Goal: Use online tool/utility

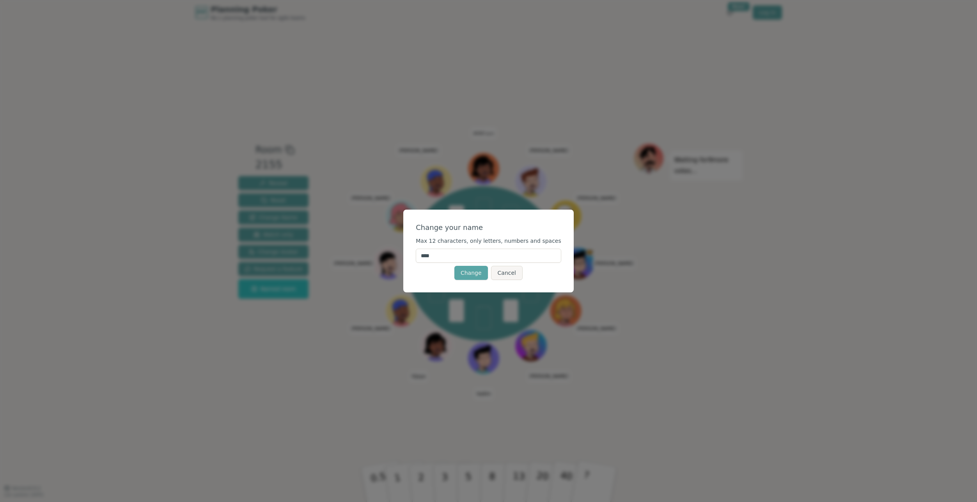
click at [461, 253] on input "****" at bounding box center [488, 255] width 145 height 14
type input "*******"
click at [473, 275] on button "Change" at bounding box center [471, 273] width 34 height 14
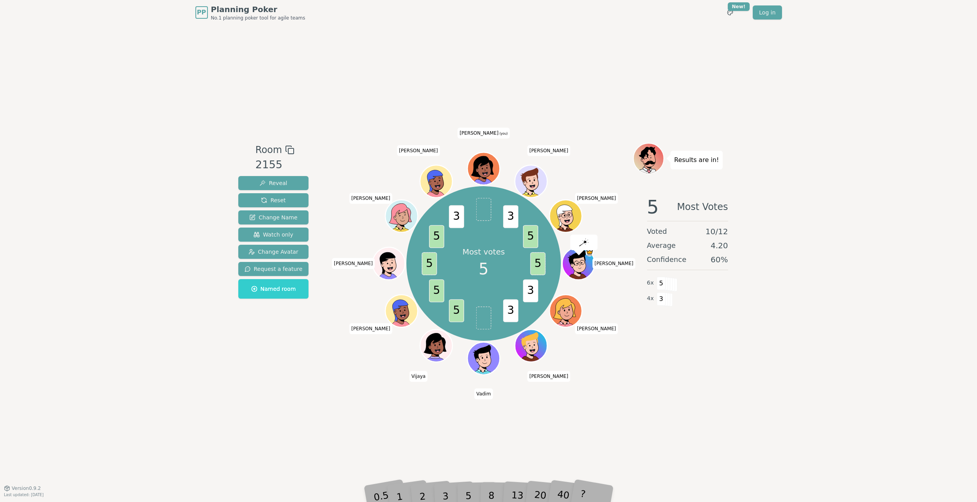
click at [465, 471] on div "5" at bounding box center [477, 484] width 24 height 28
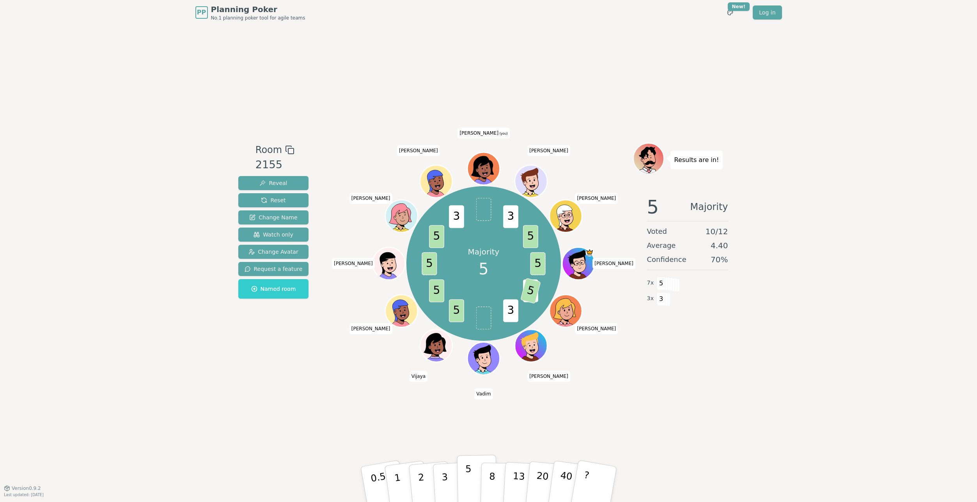
click at [464, 479] on button "5" at bounding box center [477, 483] width 40 height 59
click at [484, 161] on icon at bounding box center [482, 166] width 23 height 21
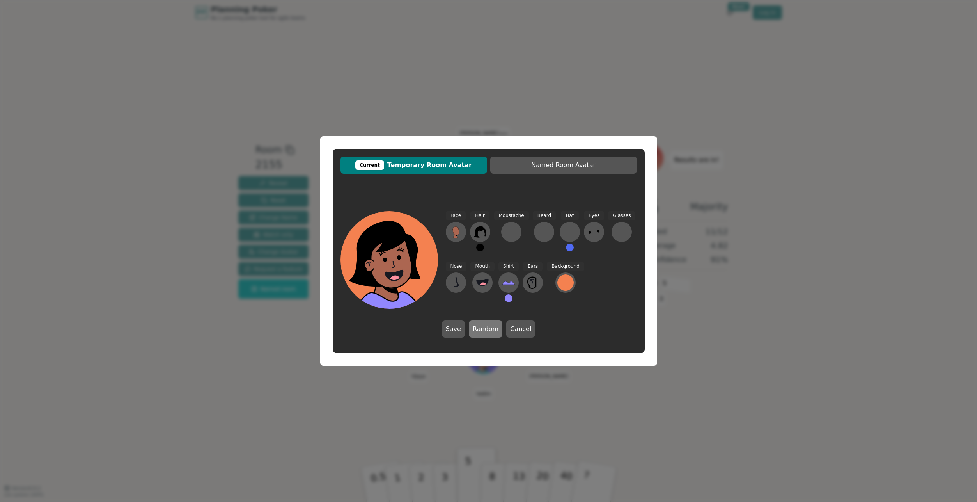
click at [478, 331] on button "Random" at bounding box center [486, 328] width 34 height 17
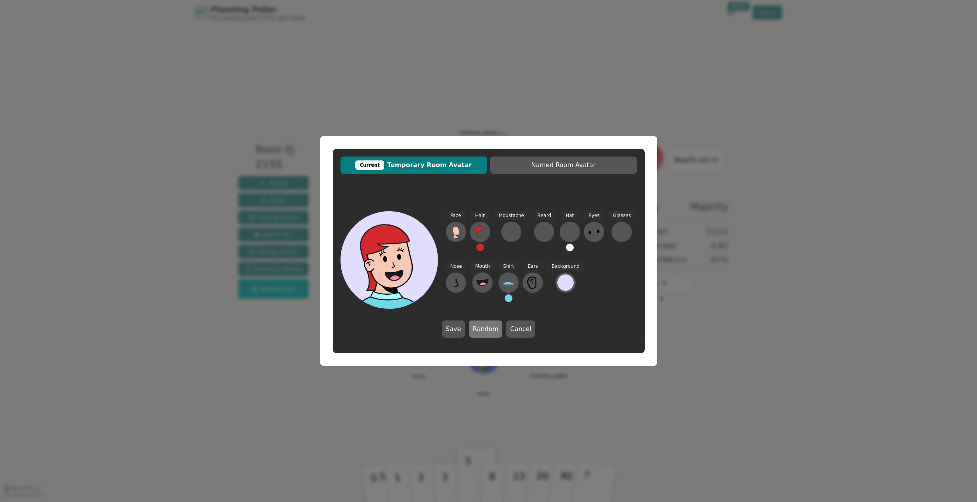
click at [478, 331] on button "Random" at bounding box center [486, 328] width 34 height 17
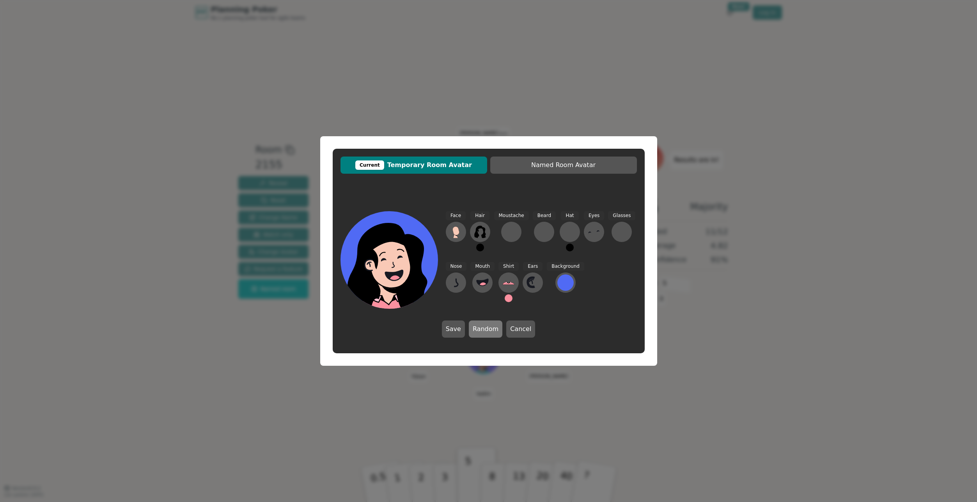
click at [478, 330] on button "Random" at bounding box center [486, 328] width 34 height 17
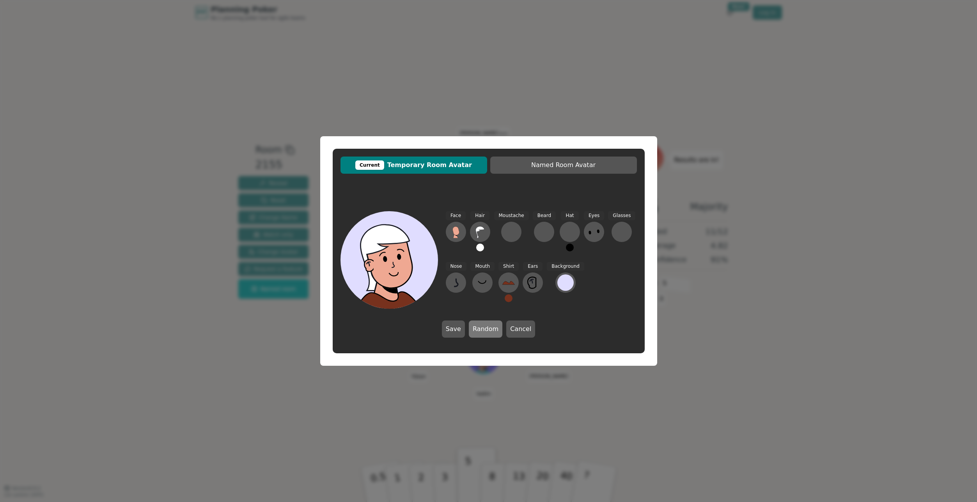
click at [478, 330] on button "Random" at bounding box center [486, 328] width 34 height 17
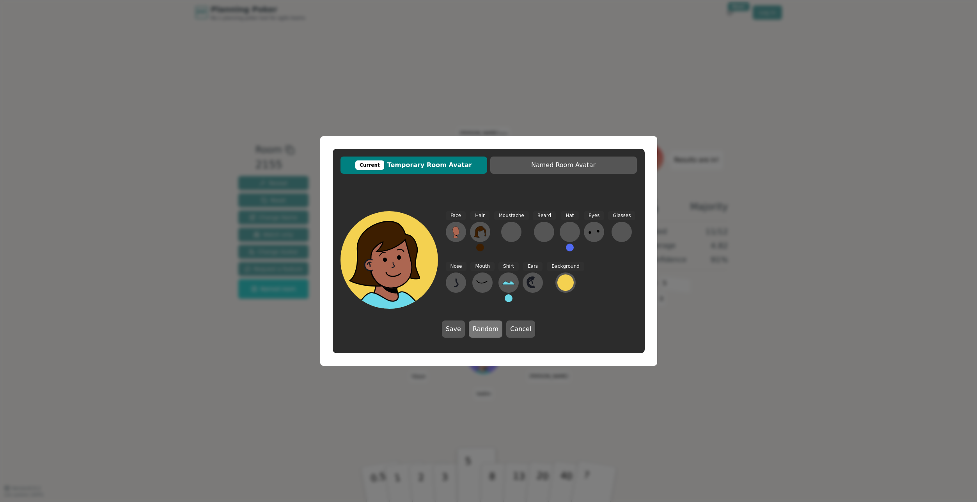
click at [478, 330] on button "Random" at bounding box center [486, 328] width 34 height 17
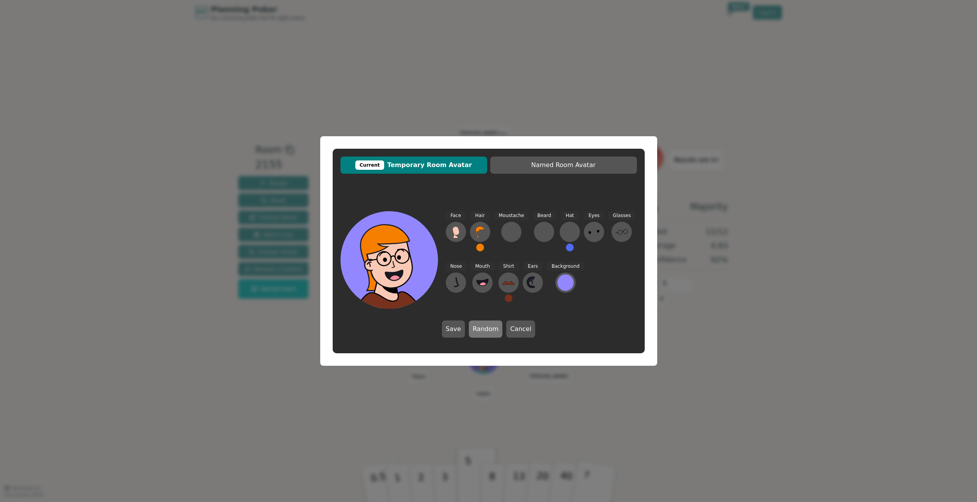
click at [478, 330] on button "Random" at bounding box center [486, 328] width 34 height 17
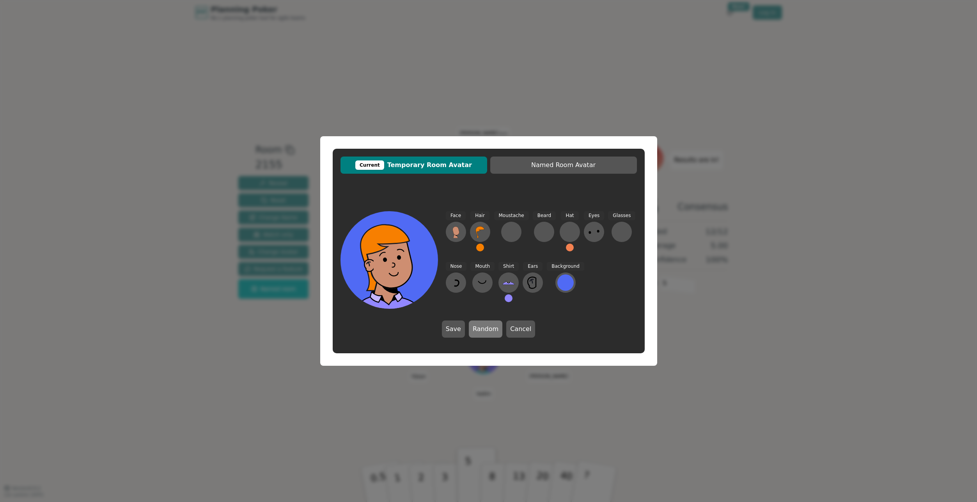
click at [478, 330] on button "Random" at bounding box center [486, 328] width 34 height 17
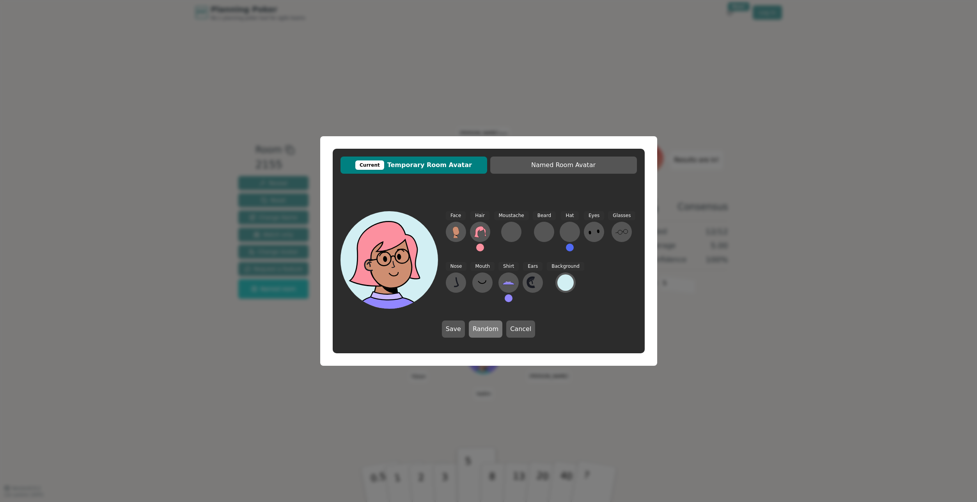
click at [478, 330] on button "Random" at bounding box center [486, 328] width 34 height 17
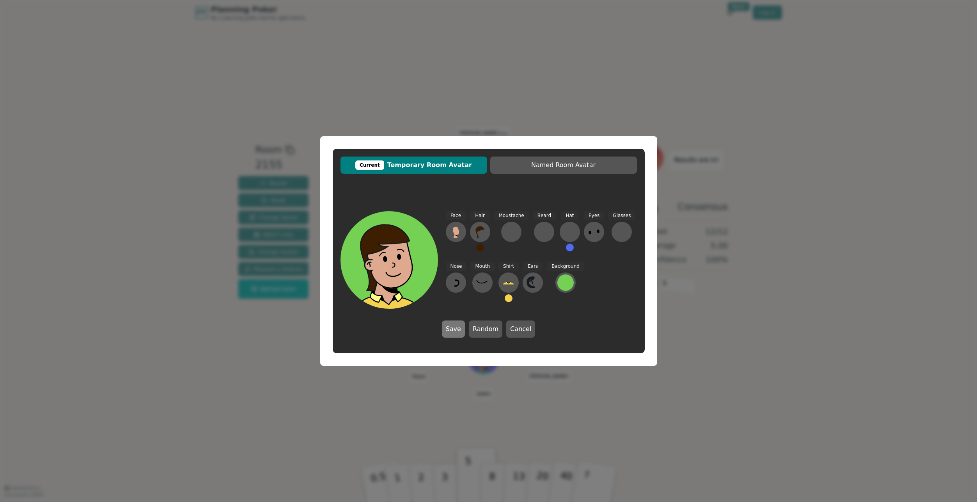
click at [461, 327] on button "Save" at bounding box center [453, 328] width 23 height 17
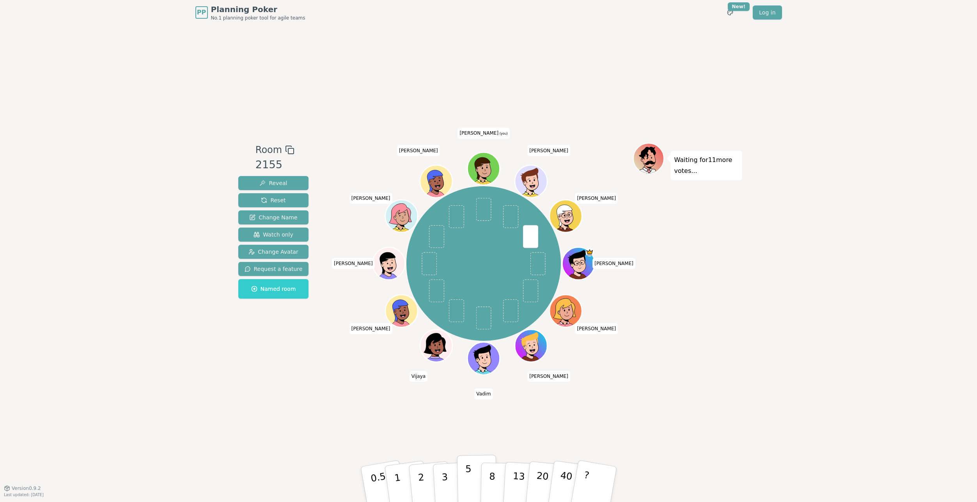
click at [473, 478] on button "5" at bounding box center [477, 483] width 40 height 59
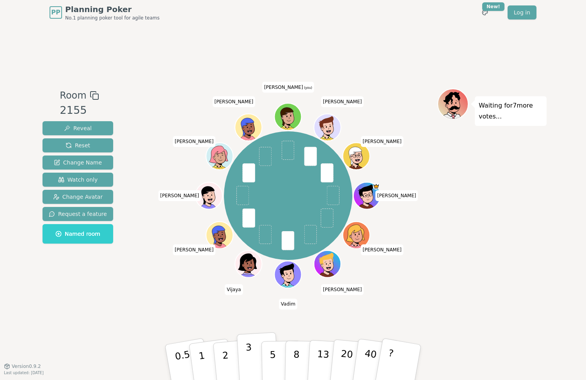
click at [249, 363] on p "3" at bounding box center [249, 363] width 9 height 43
click at [209, 355] on button "1" at bounding box center [211, 362] width 46 height 63
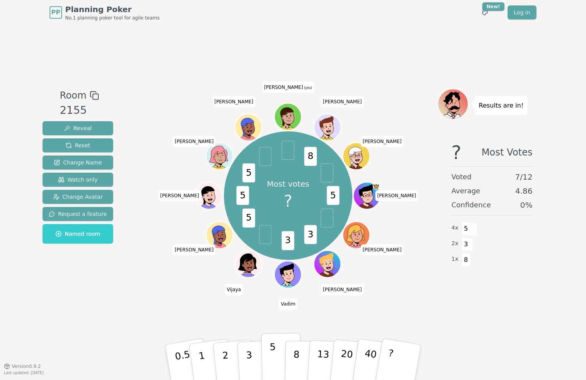
click at [278, 359] on button "5" at bounding box center [281, 362] width 40 height 59
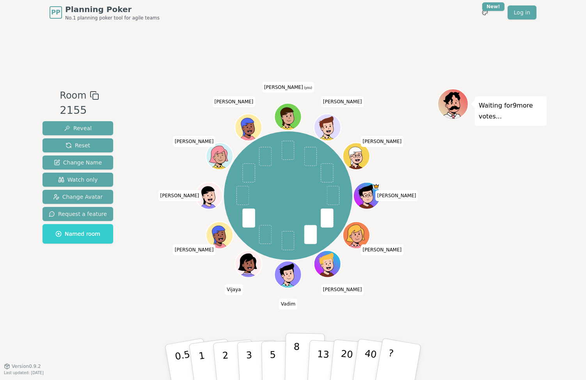
click at [301, 356] on button "8" at bounding box center [305, 362] width 40 height 59
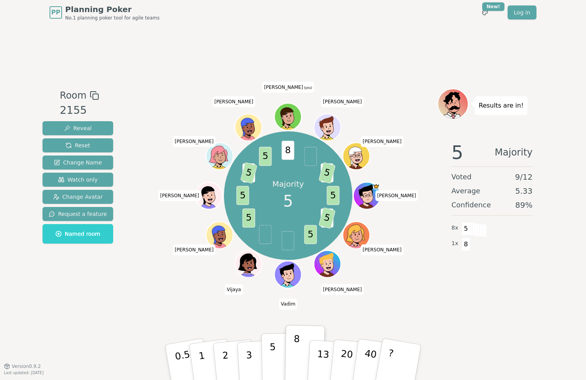
click at [271, 355] on p "5" at bounding box center [272, 363] width 7 height 42
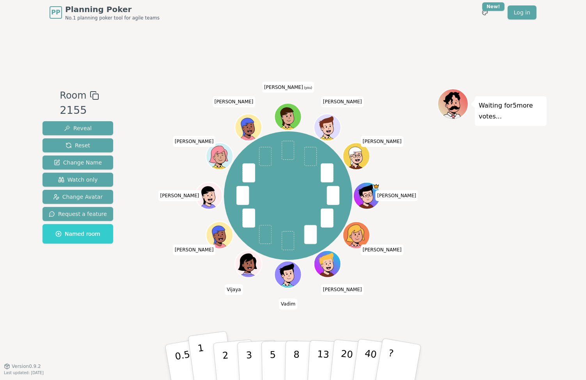
click at [205, 349] on button "1" at bounding box center [211, 362] width 46 height 63
